Goal: Navigation & Orientation: Find specific page/section

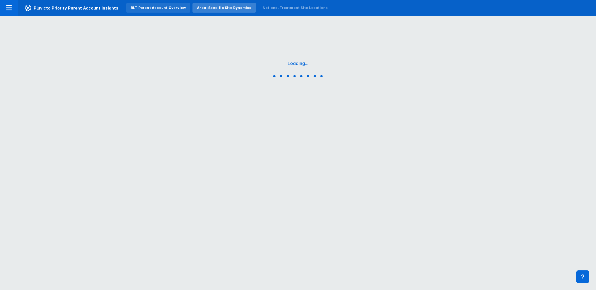
click at [157, 3] on div "RLT Parent Account Overview" at bounding box center [158, 8] width 64 height 10
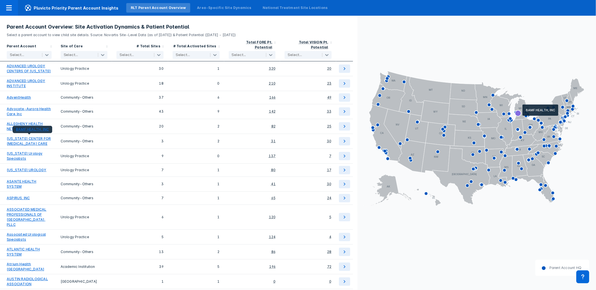
scroll to position [156, 0]
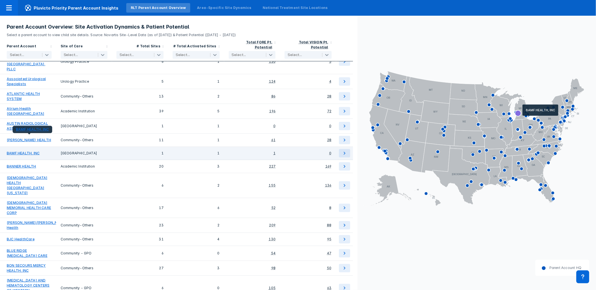
click at [23, 151] on link "BAMF HEALTH, INC" at bounding box center [23, 153] width 33 height 5
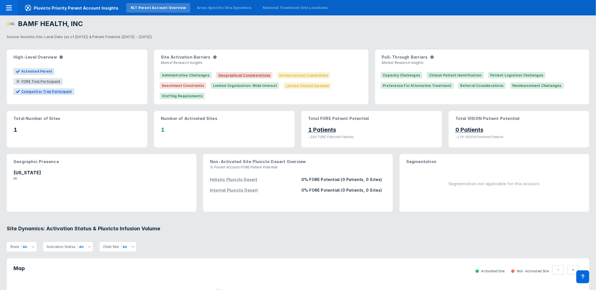
scroll to position [0, 0]
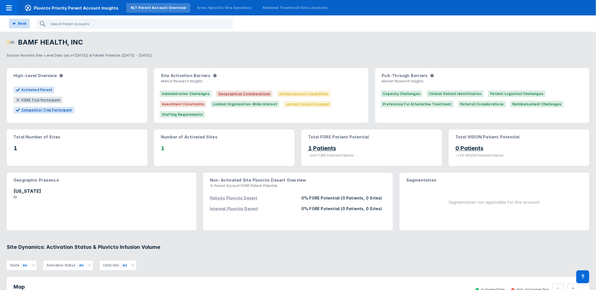
click at [22, 23] on div "Back" at bounding box center [22, 23] width 8 height 5
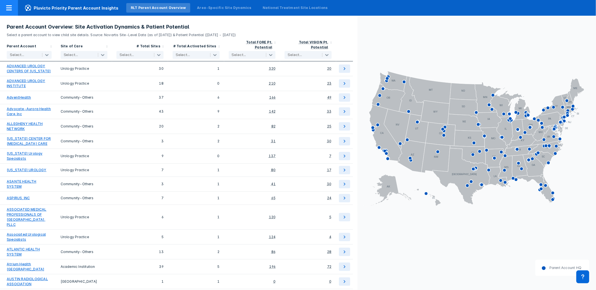
click at [12, 7] on icon at bounding box center [9, 7] width 7 height 7
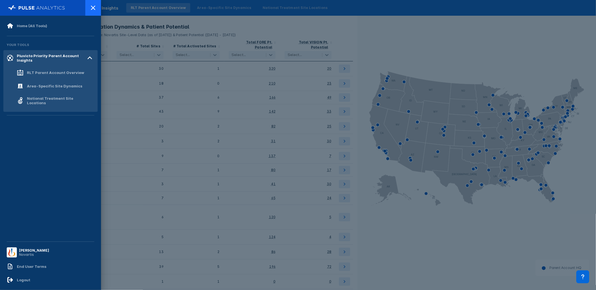
click at [91, 6] on icon at bounding box center [93, 8] width 4 height 4
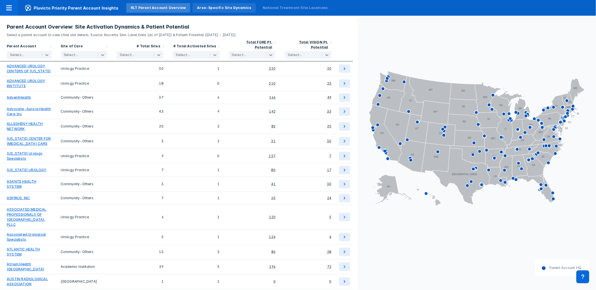
click at [197, 8] on div "Area-Specific Site Dynamics" at bounding box center [224, 7] width 54 height 5
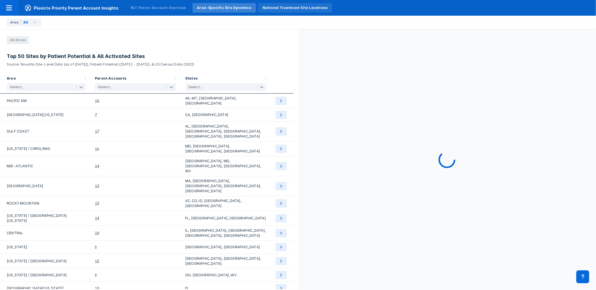
click at [262, 7] on div "National Treatment Site Locations" at bounding box center [294, 7] width 65 height 5
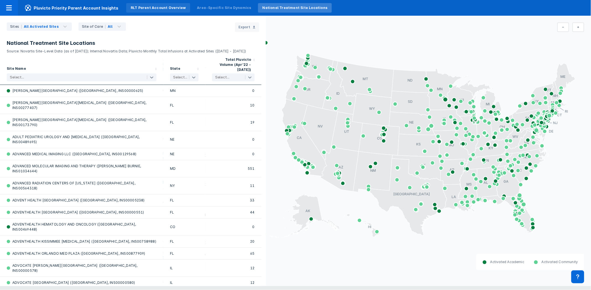
click at [140, 4] on div "RLT Parent Account Overview" at bounding box center [158, 8] width 64 height 10
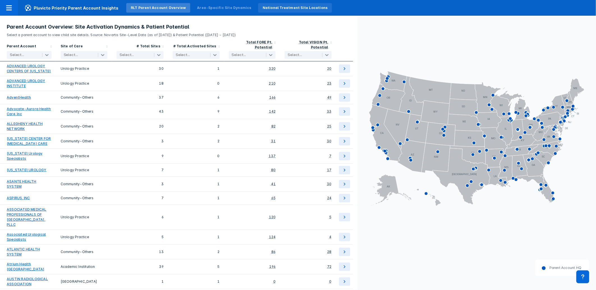
click at [283, 8] on div "National Treatment Site Locations" at bounding box center [294, 7] width 65 height 5
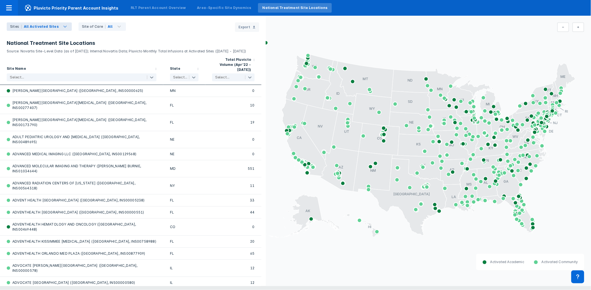
click at [43, 27] on div "All Activated Sites" at bounding box center [41, 26] width 35 height 5
click at [51, 52] on div "Top 165 Parent Account Sites" at bounding box center [46, 50] width 75 height 11
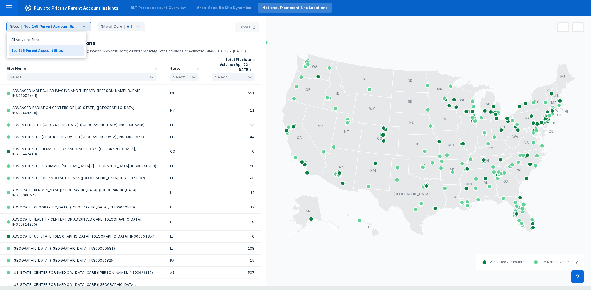
click at [36, 27] on div "Top 165 Parent Account Sites" at bounding box center [51, 26] width 54 height 5
click at [34, 38] on div "All Activated Sites" at bounding box center [46, 39] width 75 height 11
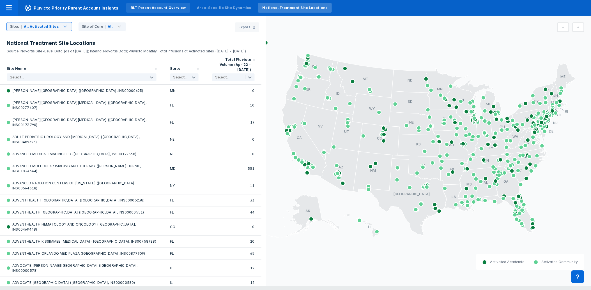
click at [147, 7] on div "RLT Parent Account Overview" at bounding box center [158, 7] width 55 height 5
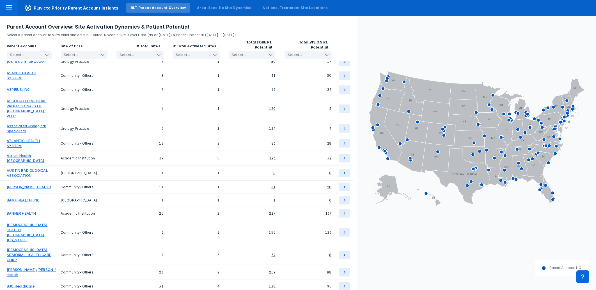
scroll to position [37, 0]
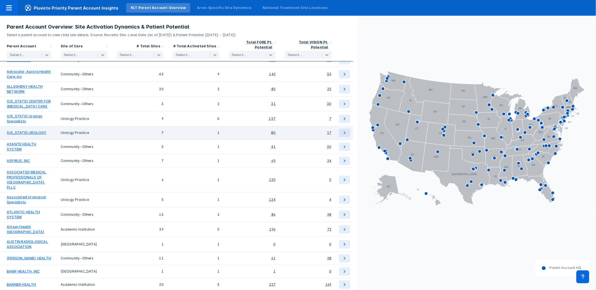
click at [24, 130] on link "[US_STATE] UROLOGY" at bounding box center [27, 132] width 40 height 5
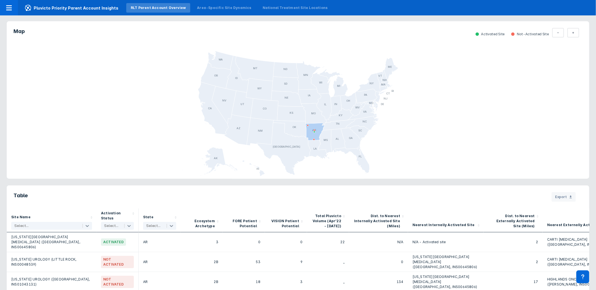
scroll to position [343, 0]
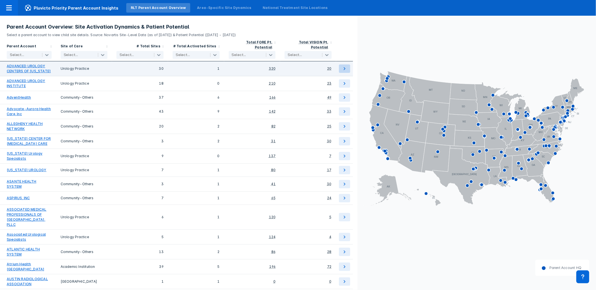
click at [343, 65] on icon at bounding box center [344, 68] width 7 height 7
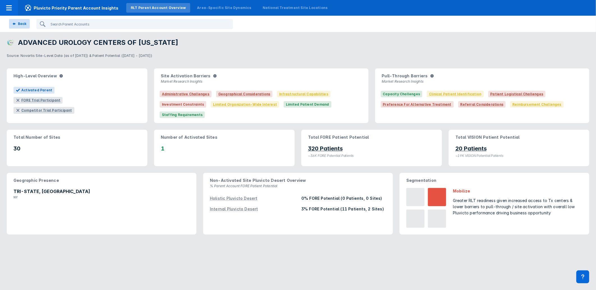
click at [20, 23] on div "Back" at bounding box center [22, 23] width 8 height 5
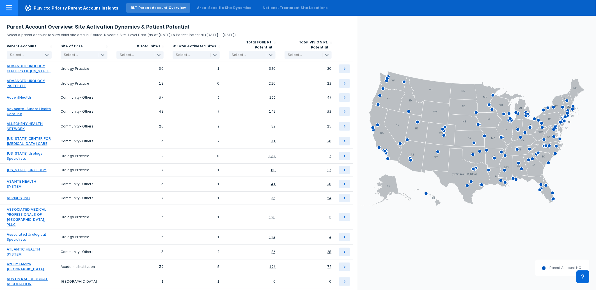
click at [13, 8] on div at bounding box center [9, 8] width 18 height 16
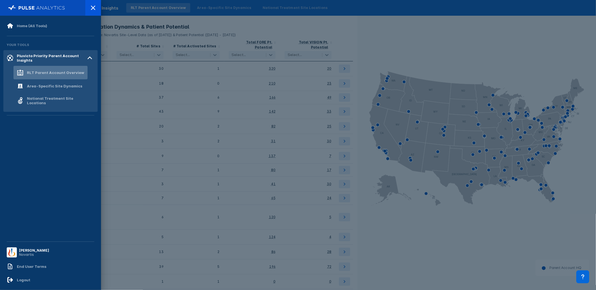
click at [56, 69] on div "RLT Parent Account Overview" at bounding box center [50, 72] width 67 height 7
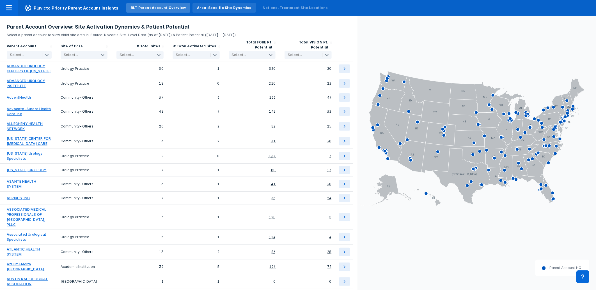
click at [210, 4] on div "Area-Specific Site Dynamics" at bounding box center [223, 8] width 63 height 10
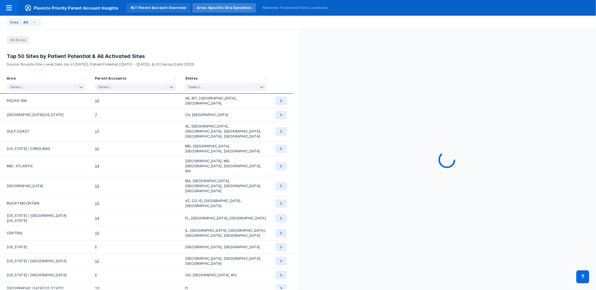
click at [161, 6] on div "RLT Parent Account Overview" at bounding box center [158, 7] width 55 height 5
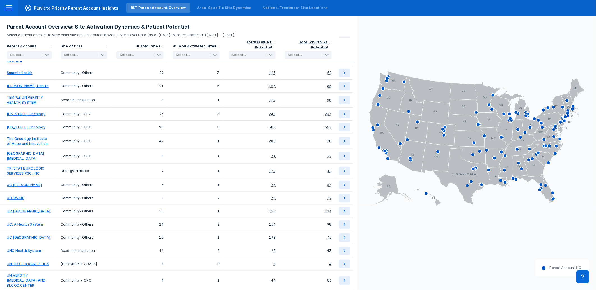
scroll to position [1441, 0]
